Goal: Find specific fact: Find specific fact

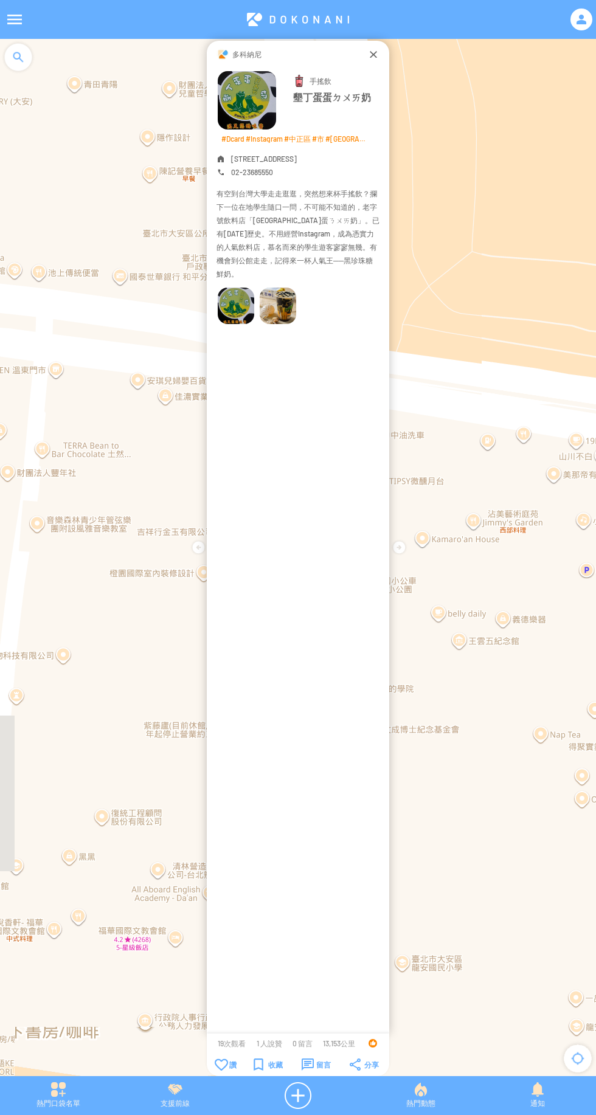
click at [324, 193] on font "有空到台灣大學走走逛逛，突然想來杯手搖飲？攔下一位在地學生隨口一問，不可能不知道的，老字號飲料店「墾丁蛋蛋ㄋㄨㄞ奶」。已有20年歷史。不用經營Instagra…" at bounding box center [298, 233] width 163 height 89
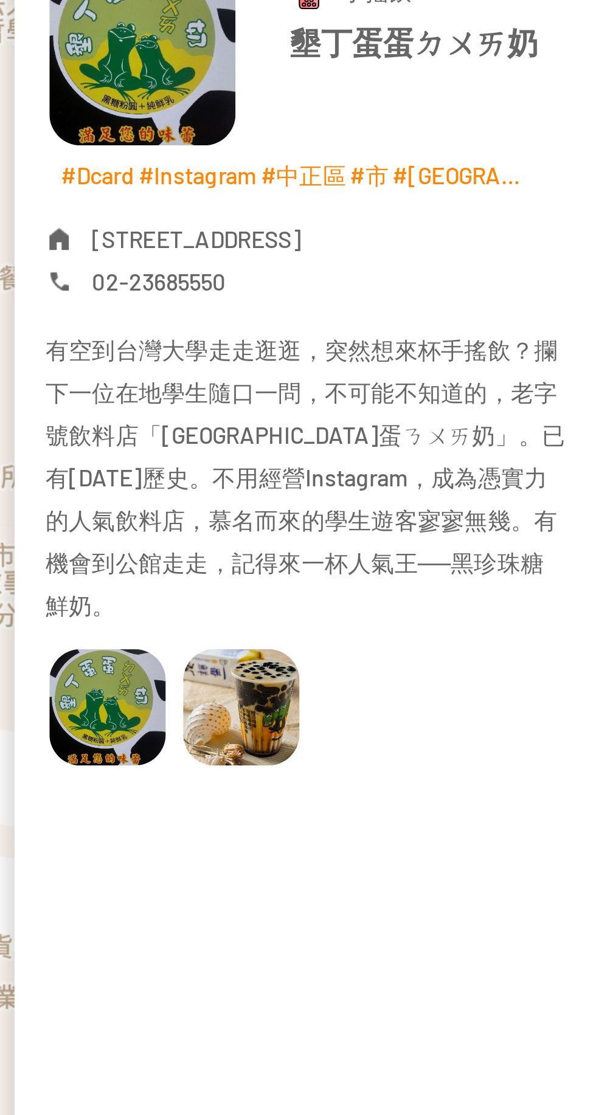
click at [297, 162] on font "[STREET_ADDRESS]" at bounding box center [264, 158] width 66 height 9
